Goal: Navigation & Orientation: Find specific page/section

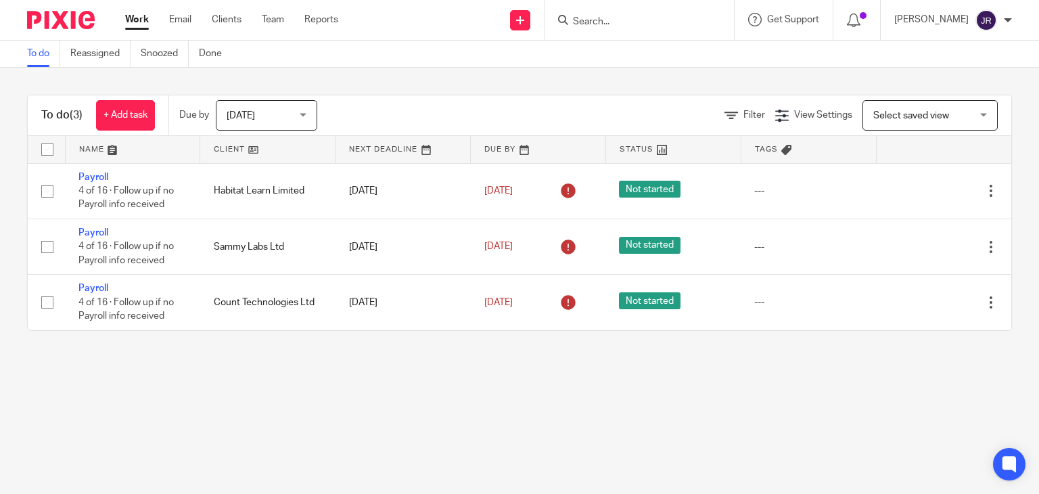
click at [593, 21] on input "Search" at bounding box center [633, 22] width 122 height 12
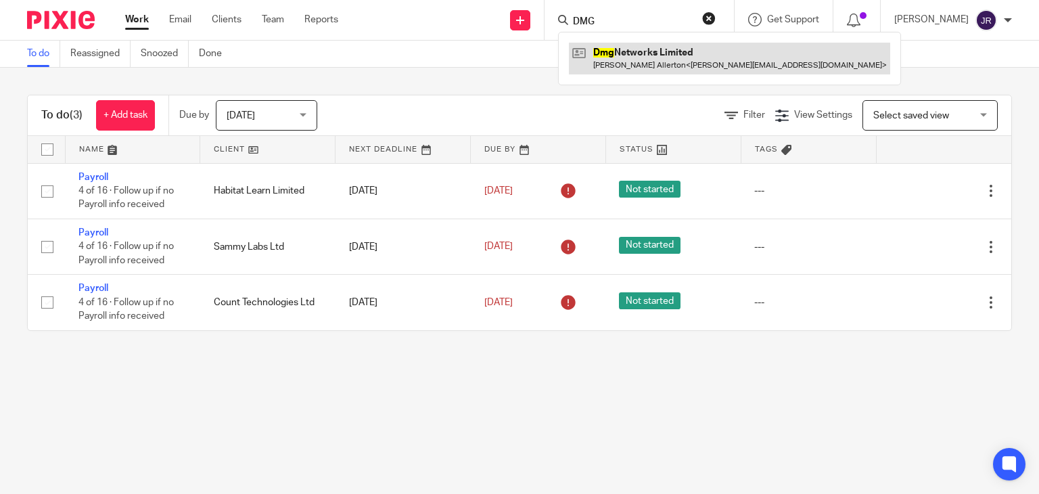
type input "DMG"
click at [631, 58] on link at bounding box center [729, 58] width 321 height 31
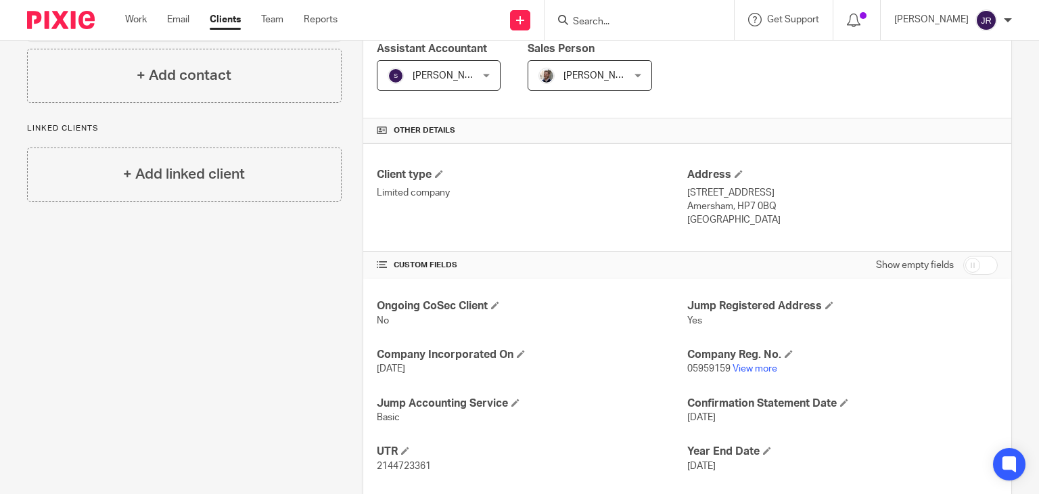
scroll to position [246, 0]
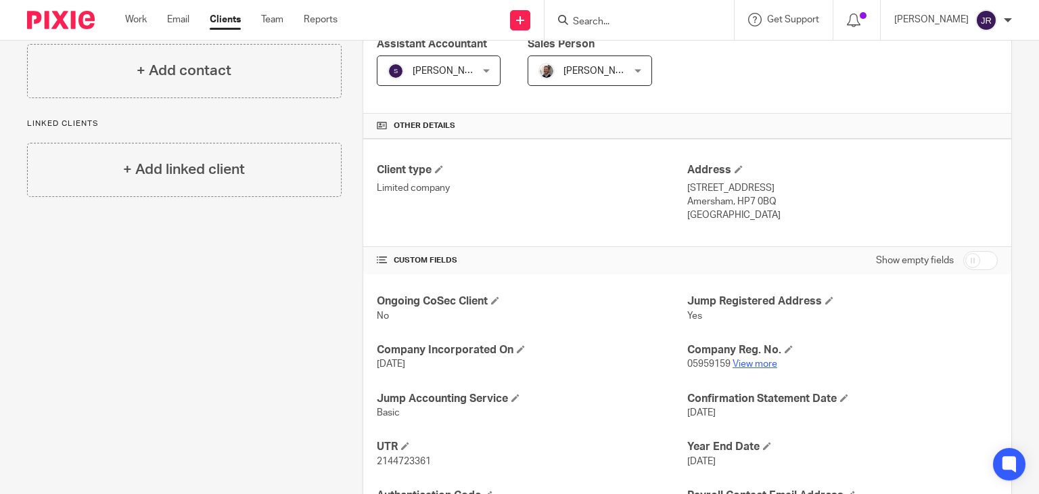
click at [744, 363] on link "View more" at bounding box center [755, 363] width 45 height 9
